Goal: Task Accomplishment & Management: Manage account settings

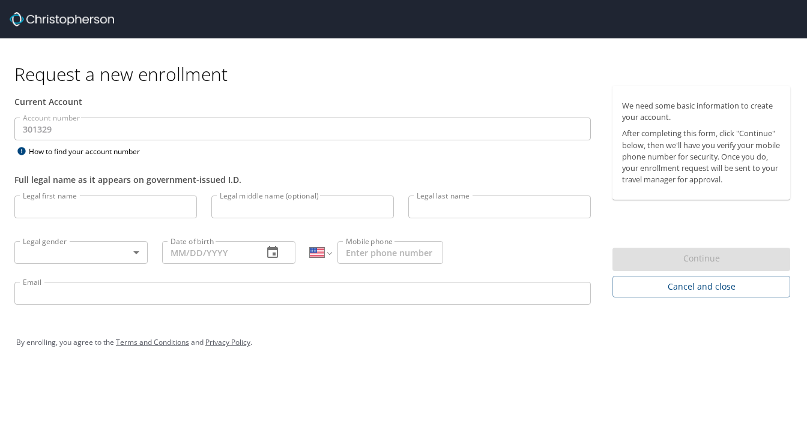
select select "US"
drag, startPoint x: 713, startPoint y: 145, endPoint x: 754, endPoint y: 188, distance: 59.0
click at [754, 188] on div "We need some basic information to create your account. After completing this fo…" at bounding box center [701, 143] width 178 height 114
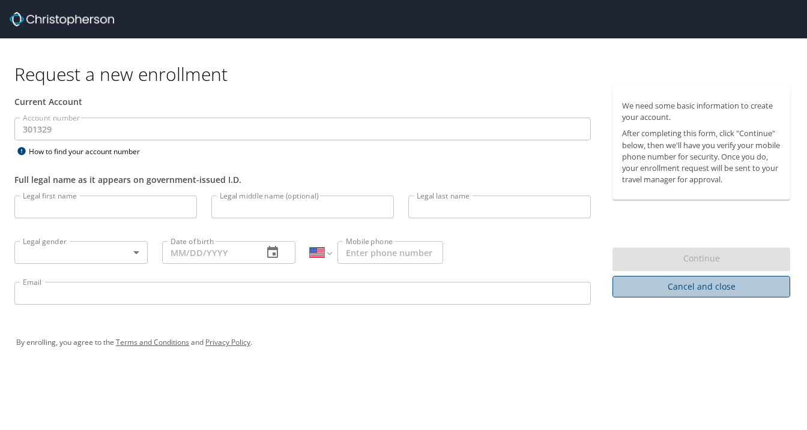
click at [694, 292] on span "Cancel and close" at bounding box center [701, 287] width 158 height 15
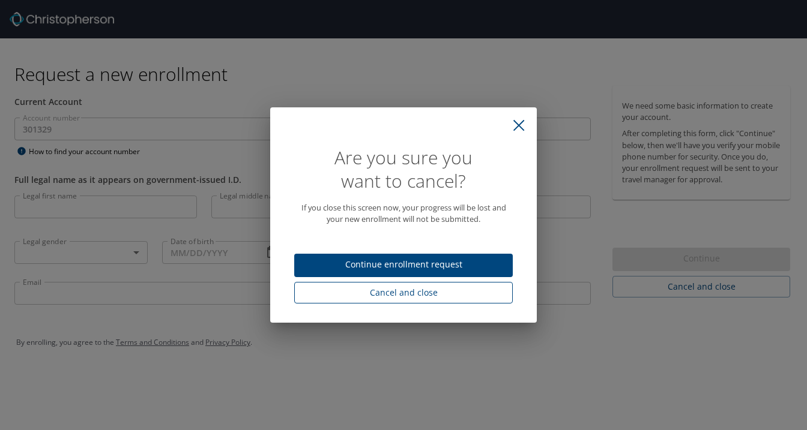
click at [407, 302] on button "Cancel and close" at bounding box center [403, 293] width 218 height 22
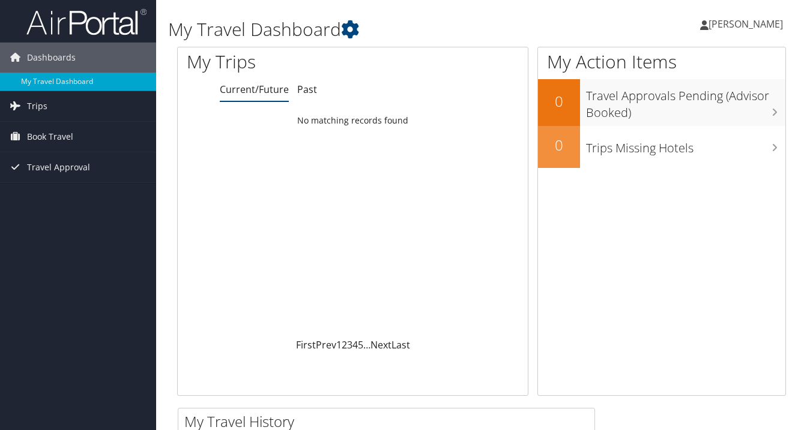
click at [741, 23] on span "[PERSON_NAME]" at bounding box center [745, 23] width 74 height 13
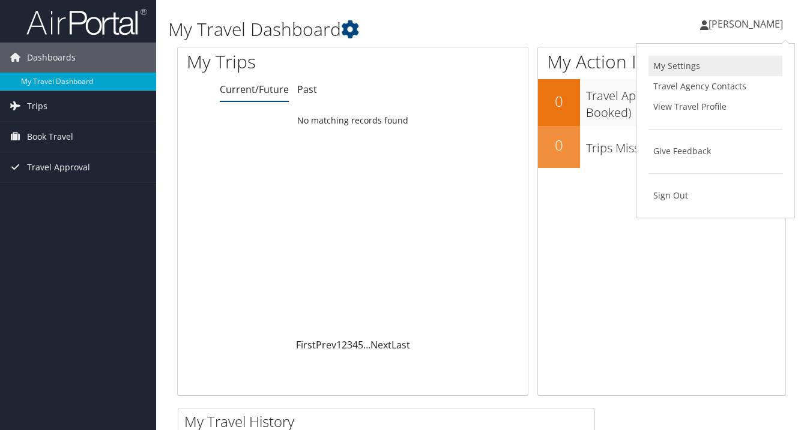
click at [693, 61] on link "My Settings" at bounding box center [715, 66] width 134 height 20
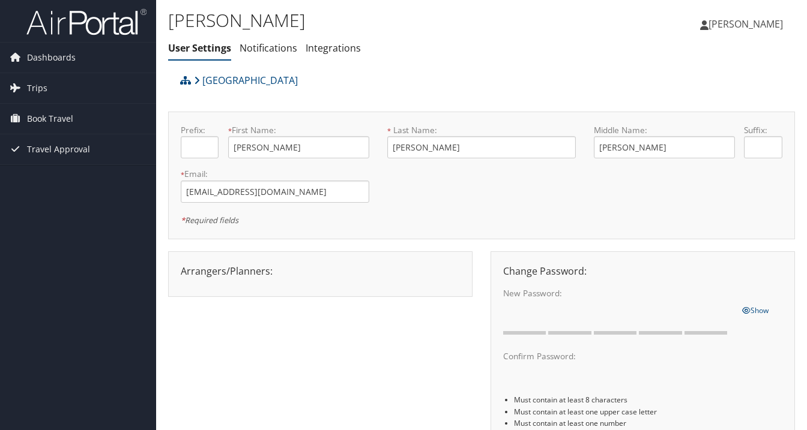
click at [743, 23] on span "[PERSON_NAME]" at bounding box center [745, 23] width 74 height 13
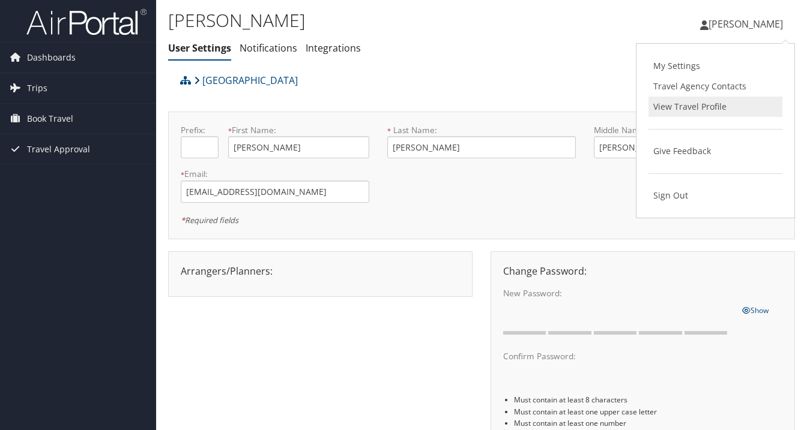
click at [711, 111] on link "View Travel Profile" at bounding box center [715, 107] width 134 height 20
